Goal: Transaction & Acquisition: Book appointment/travel/reservation

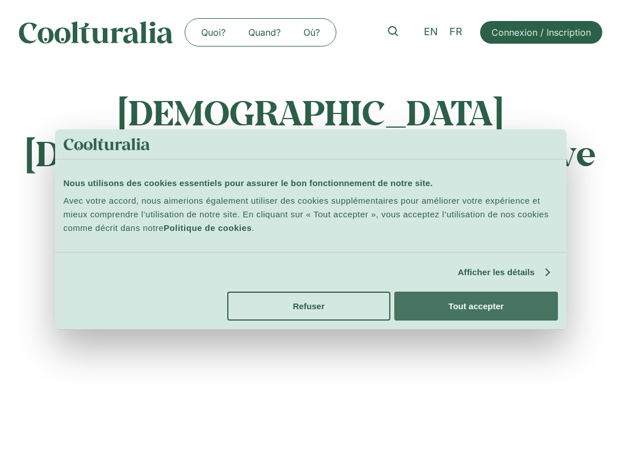
click at [447, 305] on button "Tout accepter" at bounding box center [475, 306] width 163 height 29
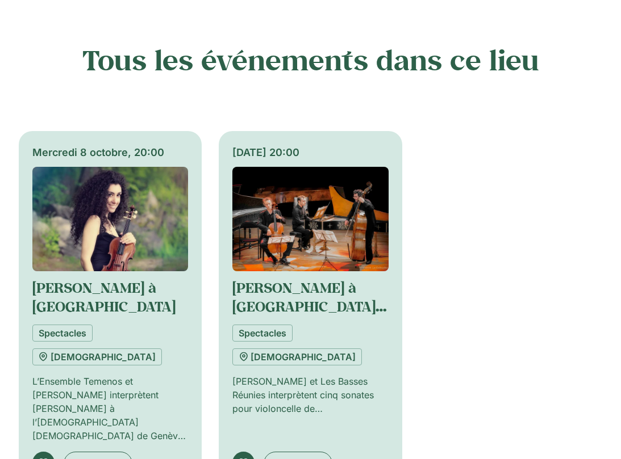
scroll to position [612, 0]
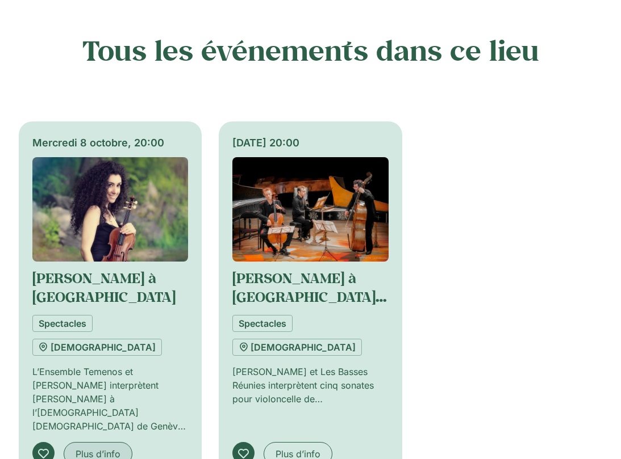
click at [107, 448] on span "Plus d’info" at bounding box center [98, 455] width 45 height 14
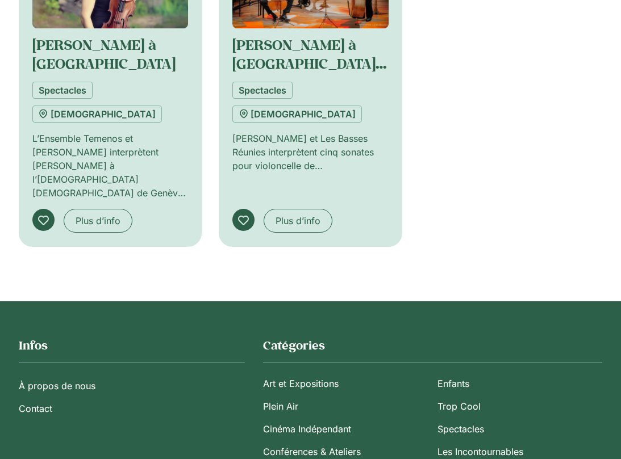
scroll to position [846, 0]
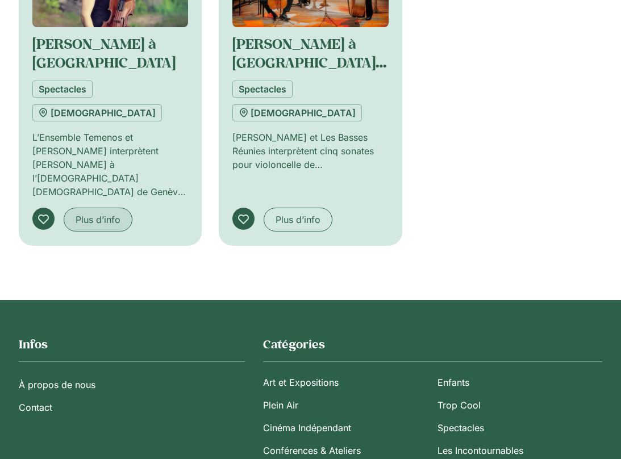
click at [107, 213] on span "Plus d’info" at bounding box center [98, 220] width 45 height 14
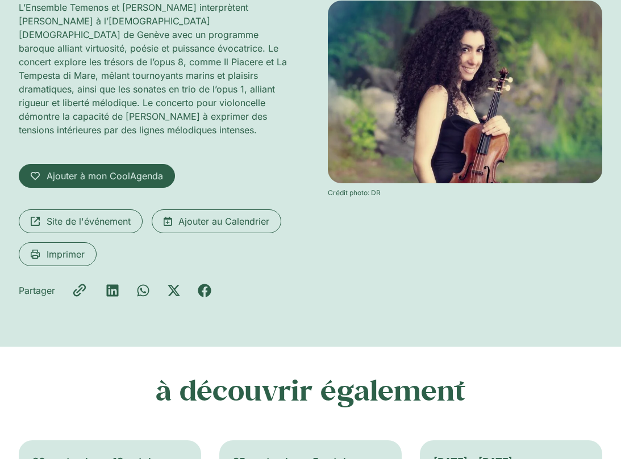
scroll to position [179, 0]
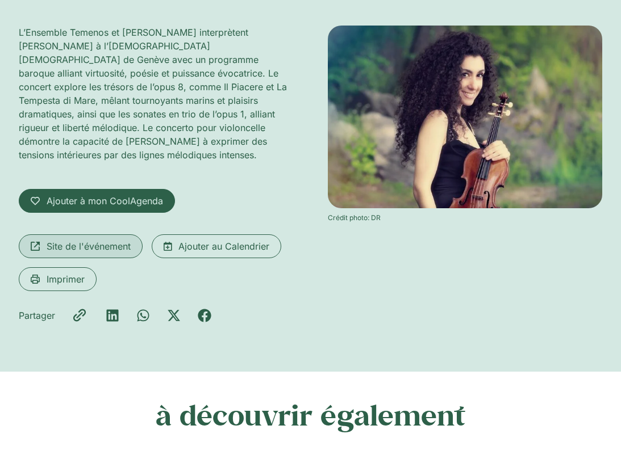
click at [111, 240] on span "Site de l'événement" at bounding box center [89, 247] width 84 height 14
click at [297, 17] on div "Mercredi 8 octobre, 20:00 Vivaldi à Genève Spectacles Lutheran Church L’Ensembl…" at bounding box center [310, 129] width 583 height 486
